Goal: Transaction & Acquisition: Download file/media

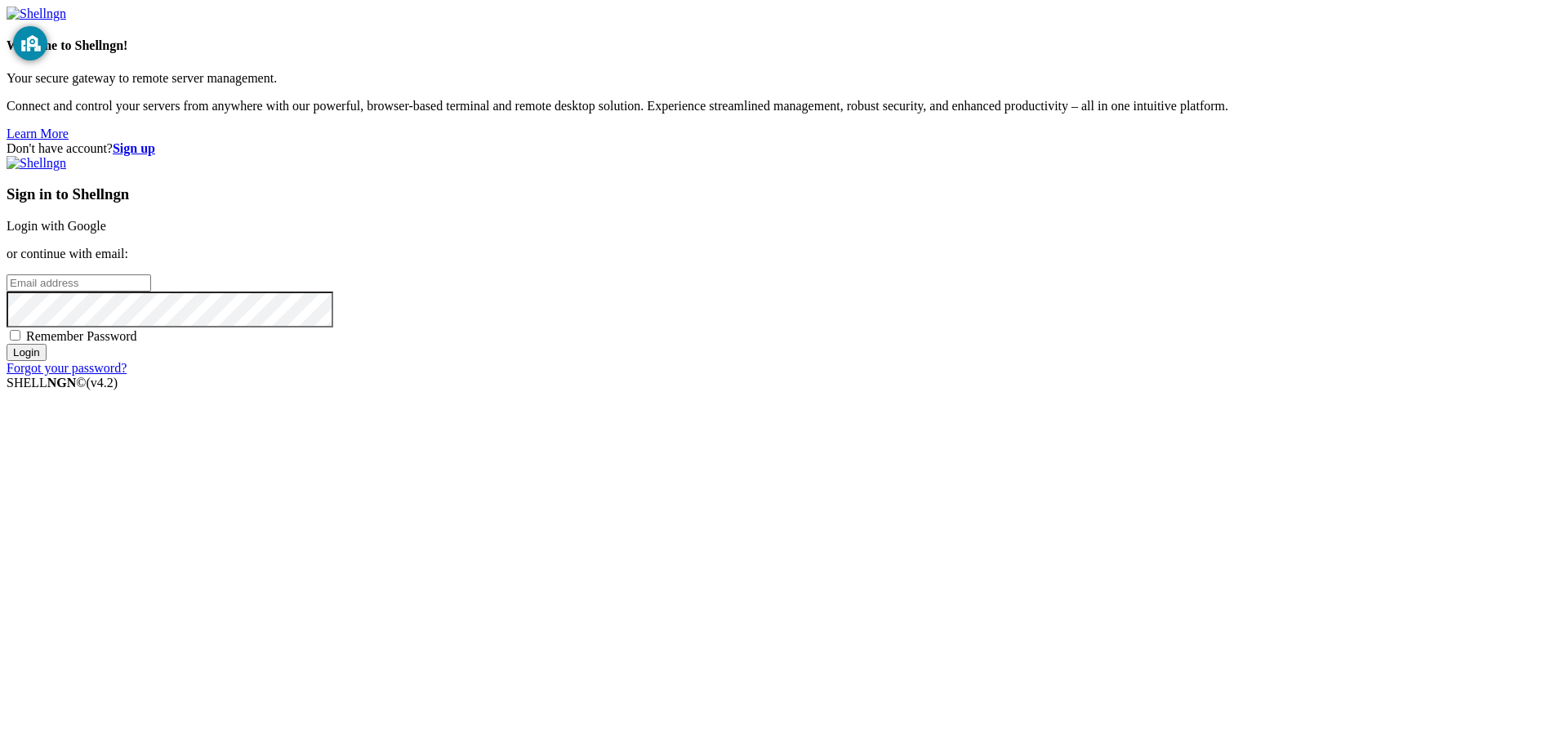
click at [106, 233] on link "Login with Google" at bounding box center [55, 226] width 99 height 14
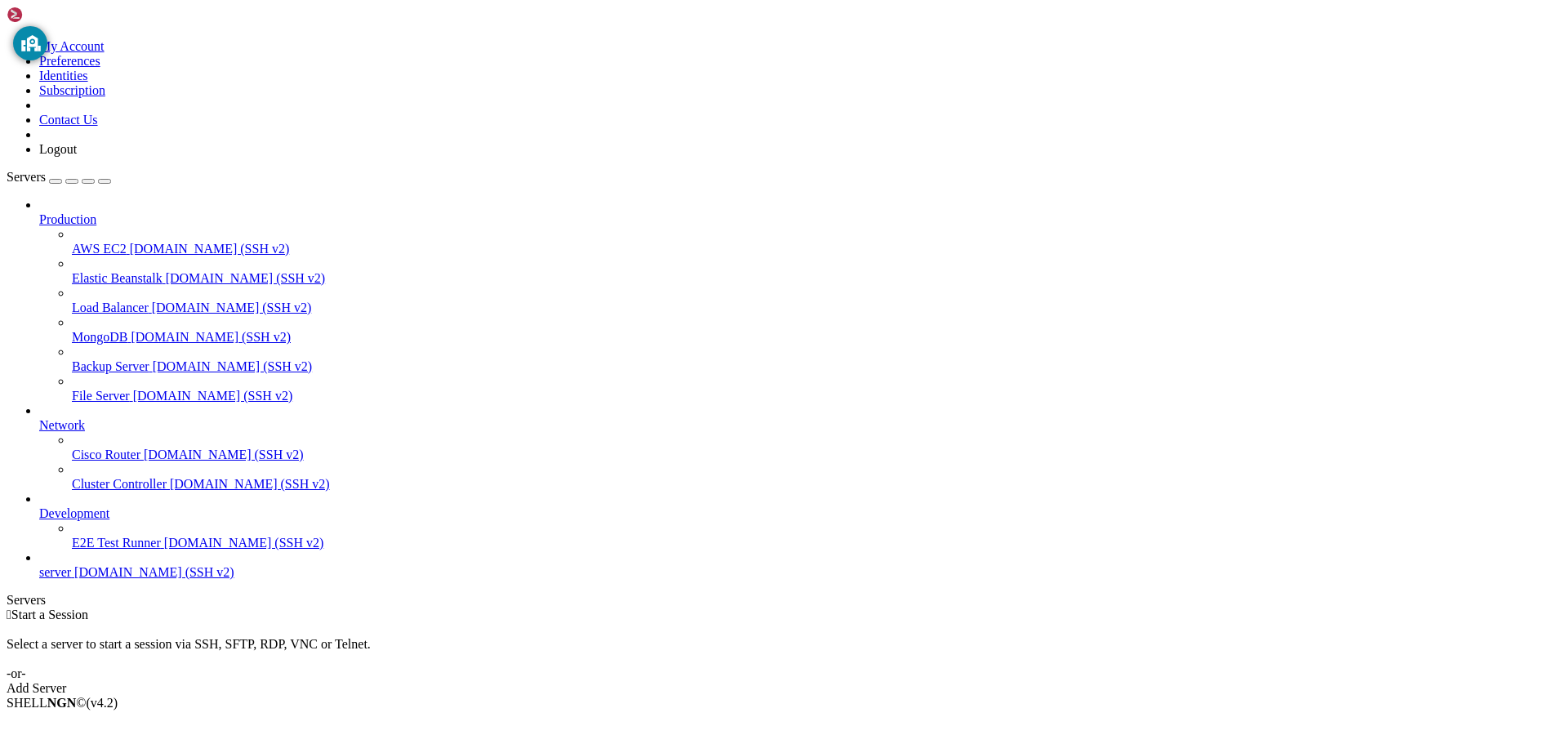
click at [71, 580] on span "server" at bounding box center [55, 573] width 32 height 14
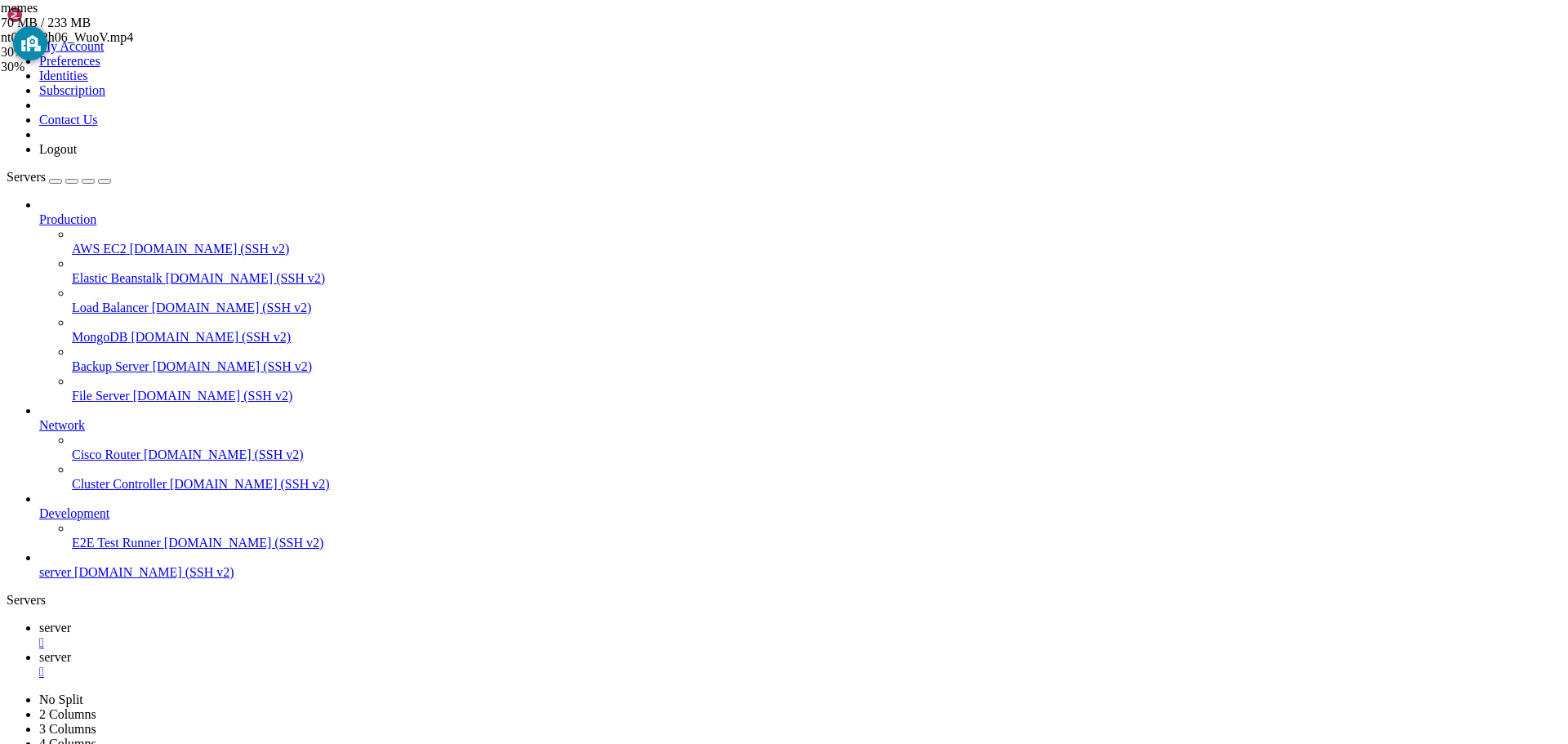
type input "/home/osm/memes"
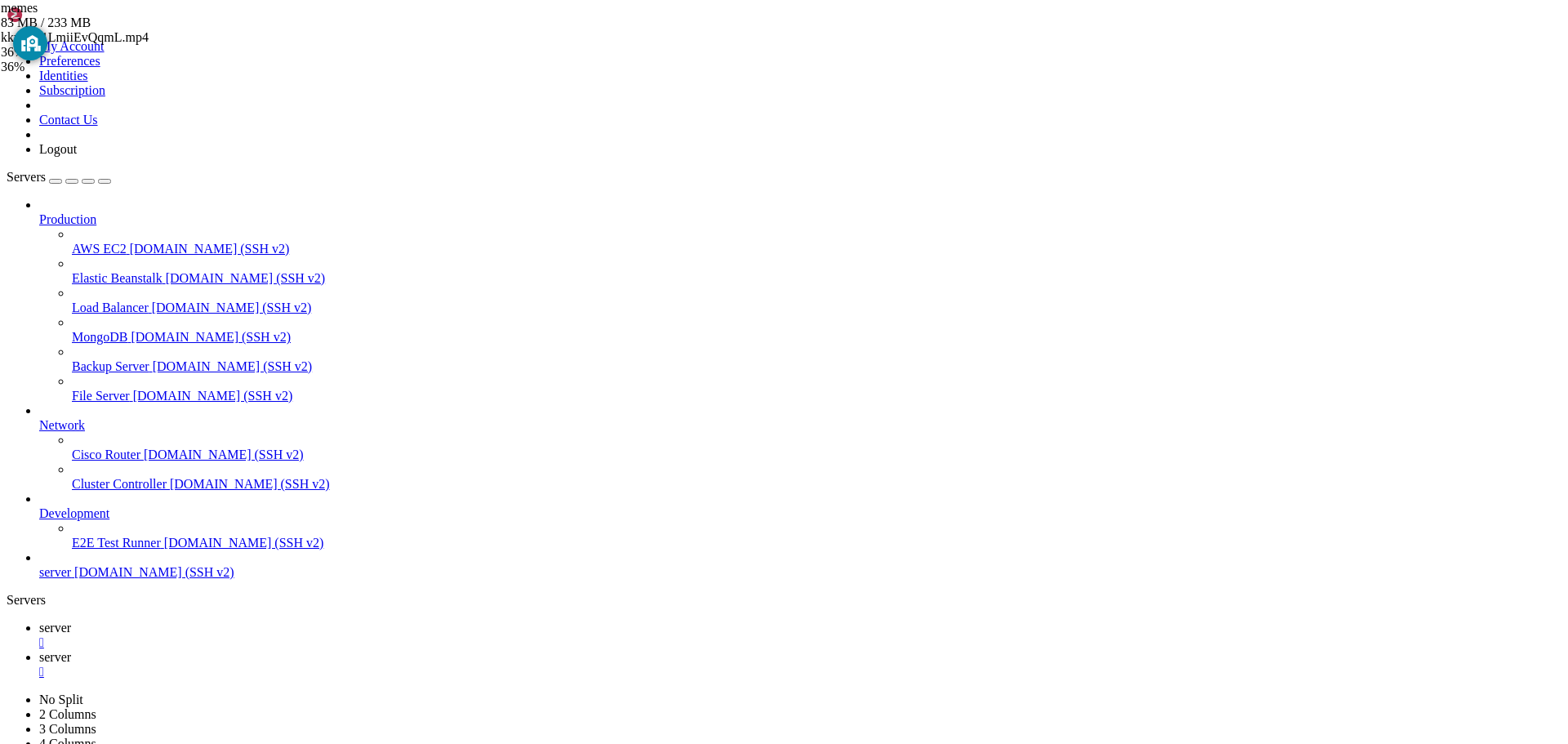
click at [1315, 423] on icon at bounding box center [1315, 423] width 0 height 0
click at [164, 92] on div "Pending" at bounding box center [83, 84] width 163 height 15
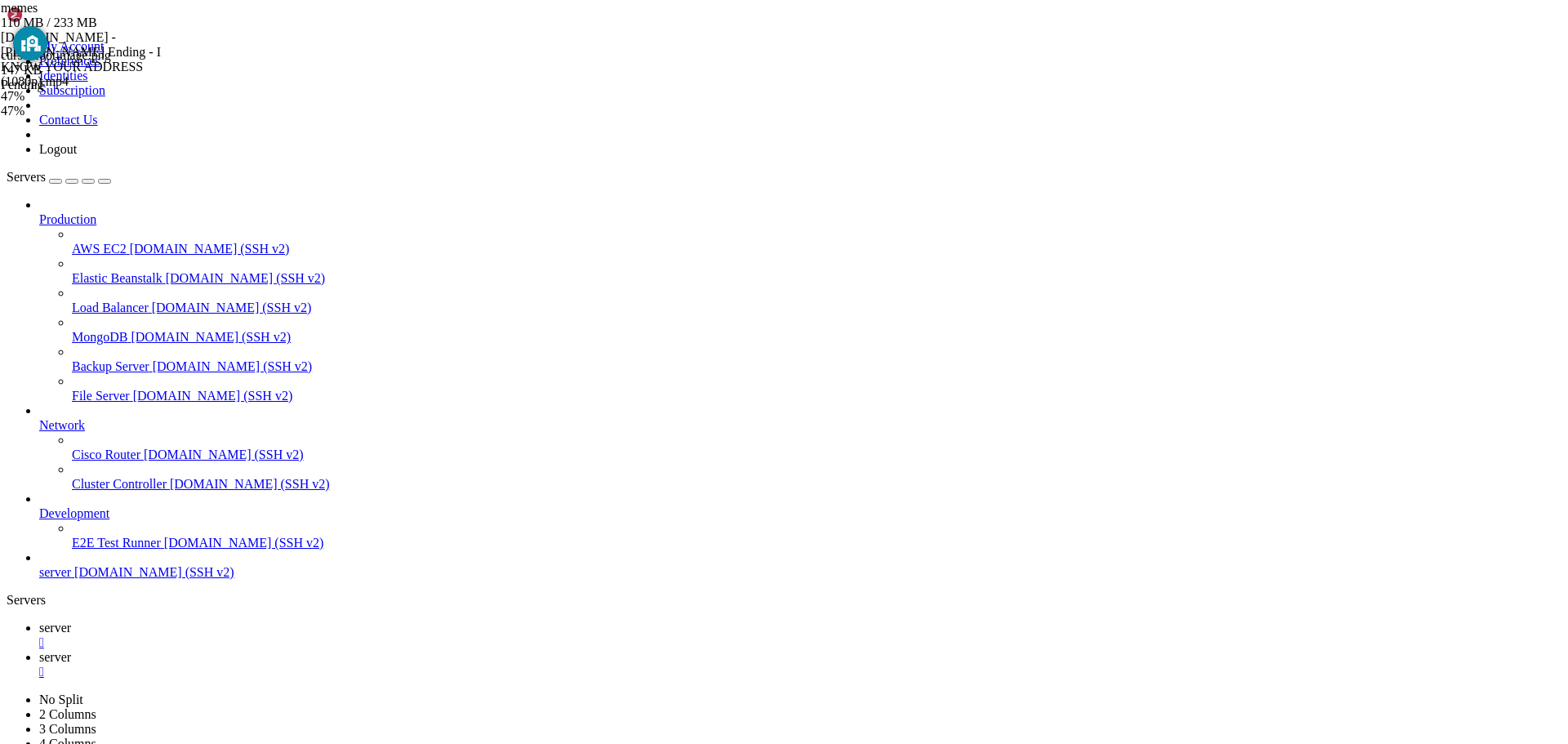
click at [164, 92] on div "Pending" at bounding box center [83, 84] width 163 height 15
click at [38, 15] on span "memes" at bounding box center [19, 8] width 37 height 14
drag, startPoint x: 1446, startPoint y: 91, endPoint x: 1451, endPoint y: 155, distance: 64.2
click at [163, 95] on div "memes 113 MB / 233 MB [DOMAIN_NAME] - [PERSON_NAME] Ending - I KNOW YOUR ADDRES…" at bounding box center [82, 47] width 163 height 95
